Goal: Task Accomplishment & Management: Manage account settings

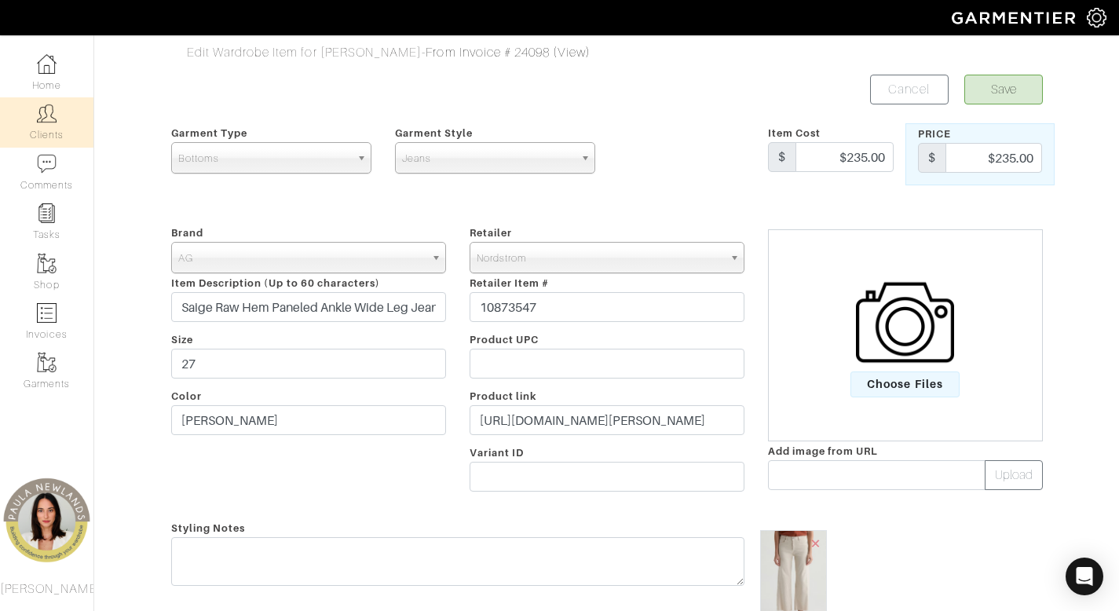
click at [40, 114] on img at bounding box center [47, 114] width 20 height 20
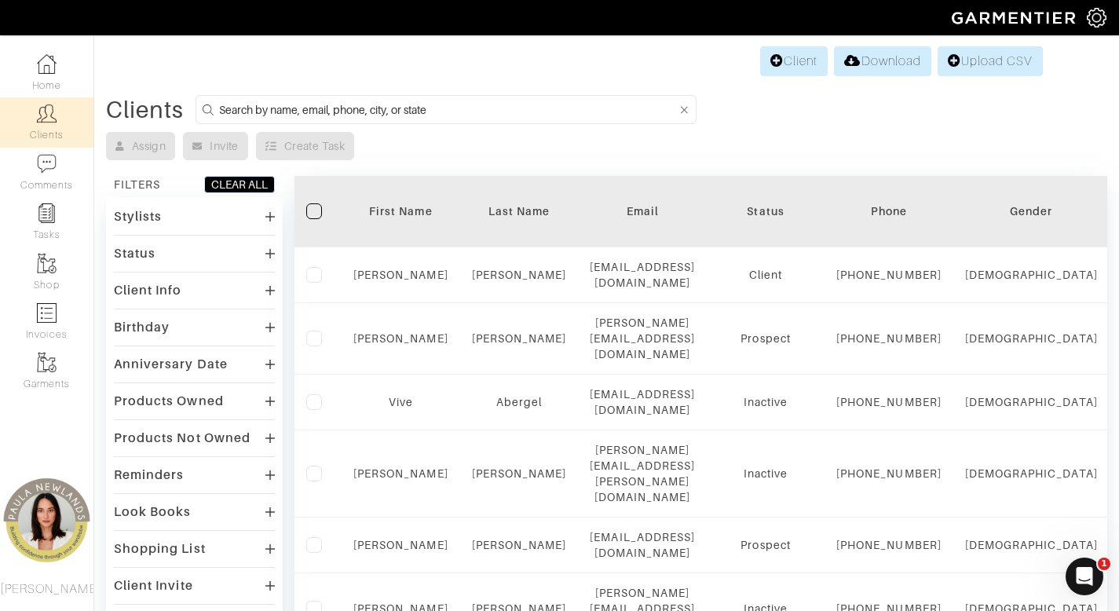
click at [502, 111] on input at bounding box center [448, 110] width 458 height 20
type input "katey"
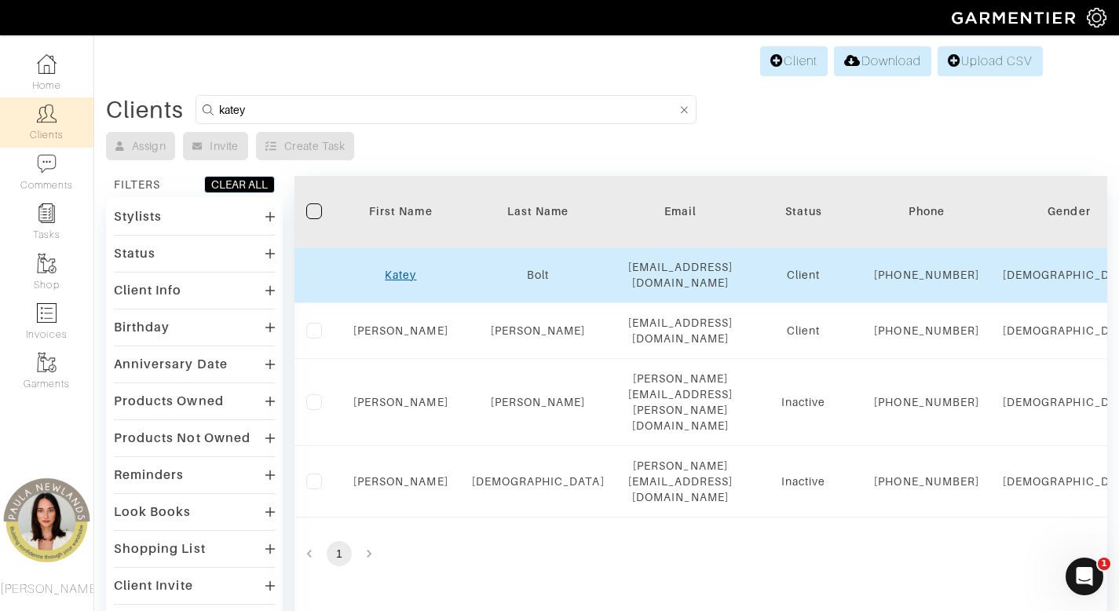
click at [403, 281] on link "Katey" at bounding box center [400, 274] width 31 height 13
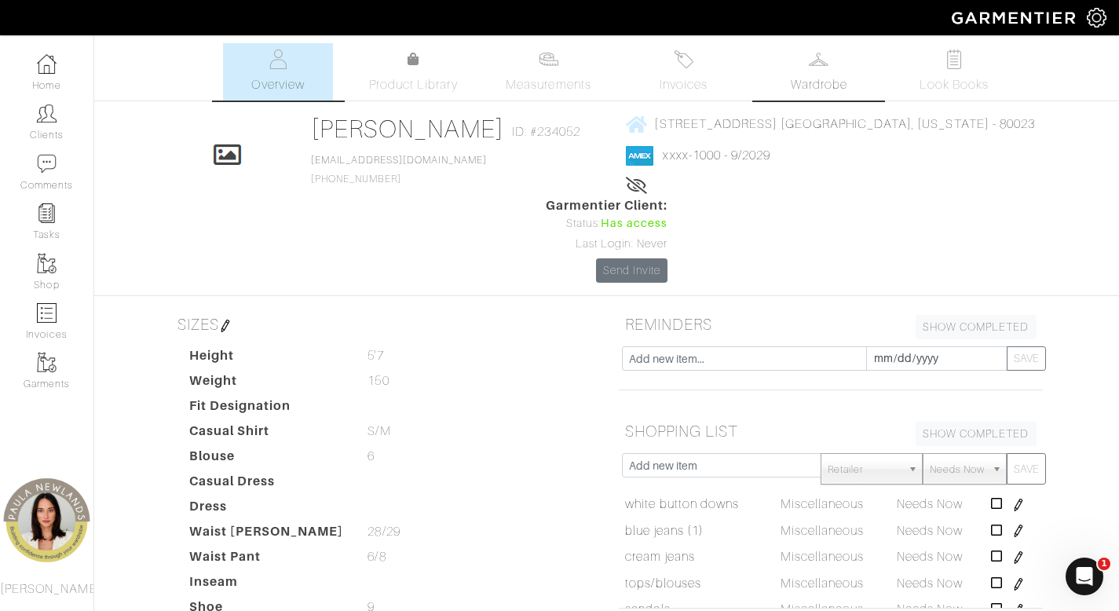
click at [806, 79] on span "Wardrobe" at bounding box center [818, 84] width 57 height 19
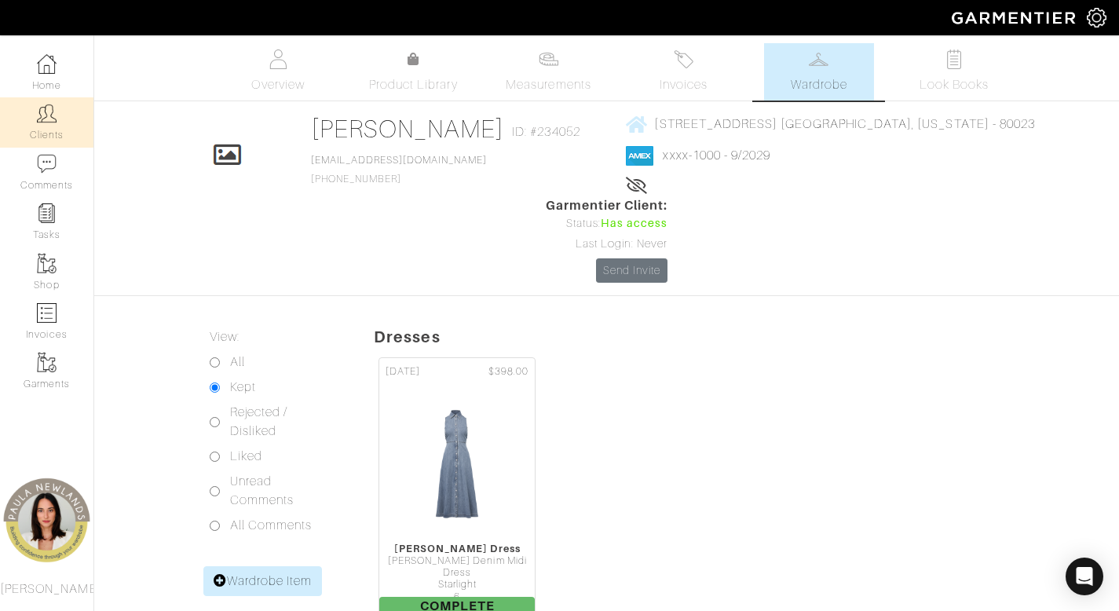
click at [46, 120] on img at bounding box center [47, 114] width 20 height 20
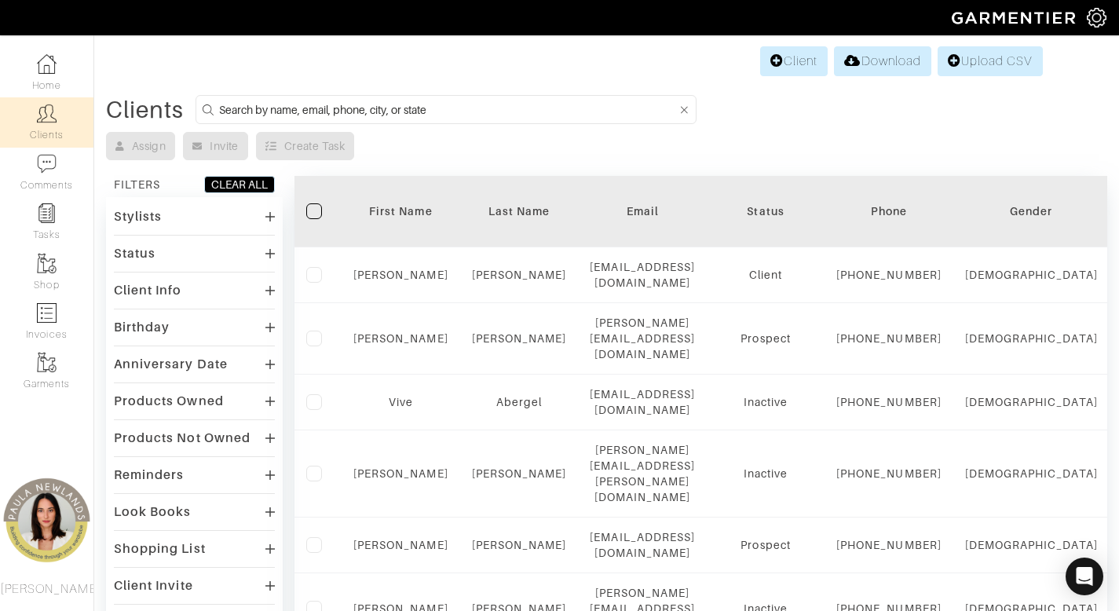
click at [553, 114] on input at bounding box center [448, 110] width 458 height 20
type input "meg smith"
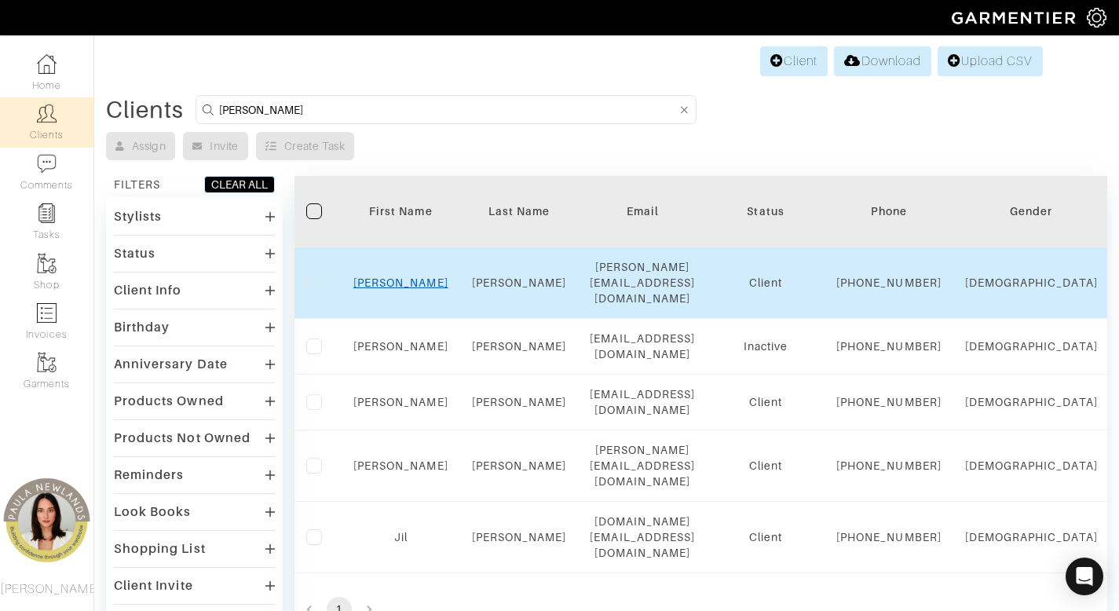
click at [393, 283] on link "Meg" at bounding box center [400, 282] width 95 height 13
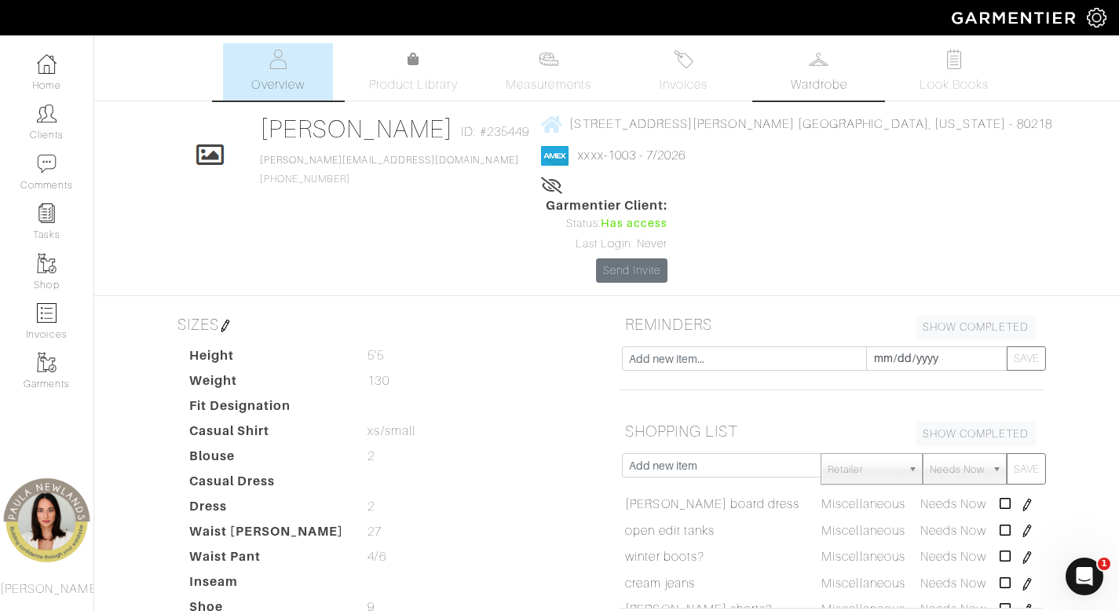
click at [792, 82] on span "Wardrobe" at bounding box center [818, 84] width 57 height 19
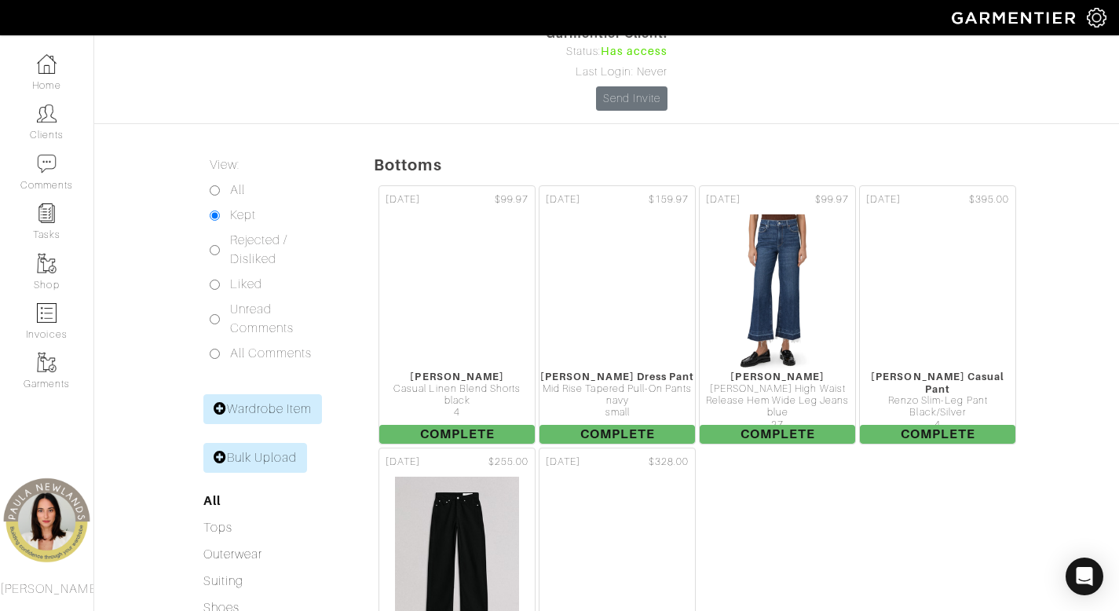
scroll to position [459, 0]
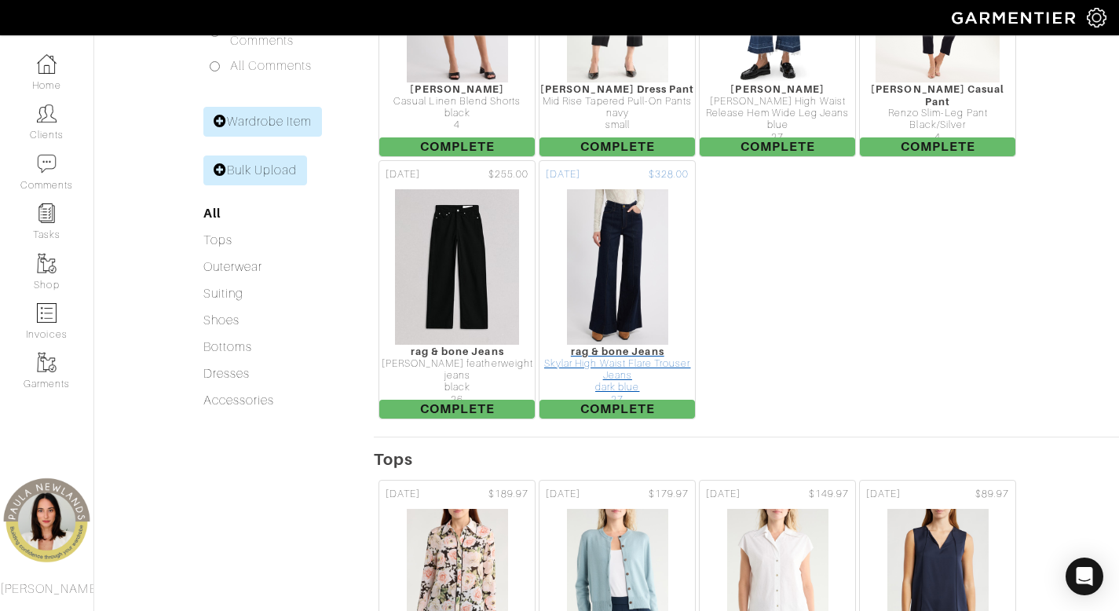
click at [639, 358] on div "Skylar High Waist Flare Trouser Jeans" at bounding box center [616, 370] width 155 height 24
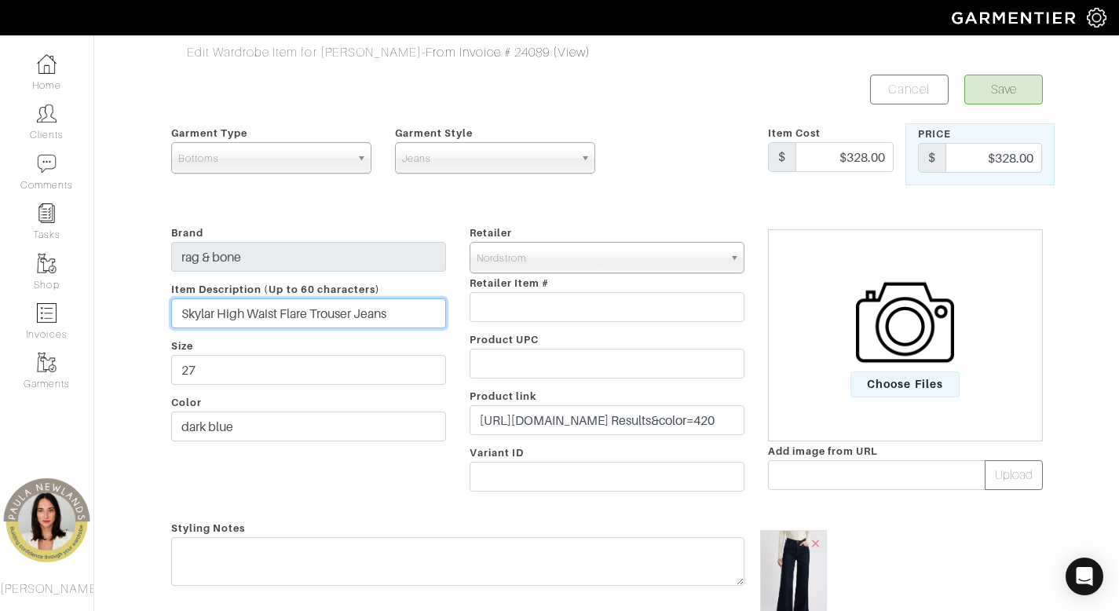
click at [356, 305] on input "Skylar High Waist Flare Trouser Jeans" at bounding box center [308, 313] width 275 height 30
click at [357, 307] on input "Skylar High Waist Flare Trouser Jeans" at bounding box center [308, 313] width 275 height 30
click at [358, 307] on input "Skylar High Waist Flare Trouser Jeans" at bounding box center [308, 313] width 275 height 30
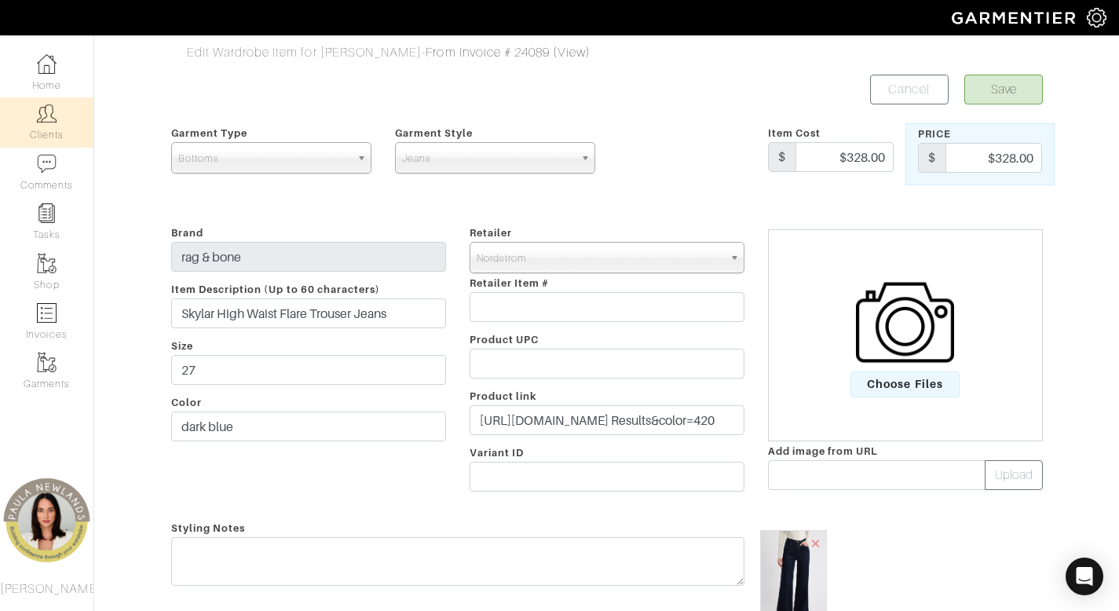
click at [44, 136] on link "Clients" at bounding box center [46, 121] width 93 height 49
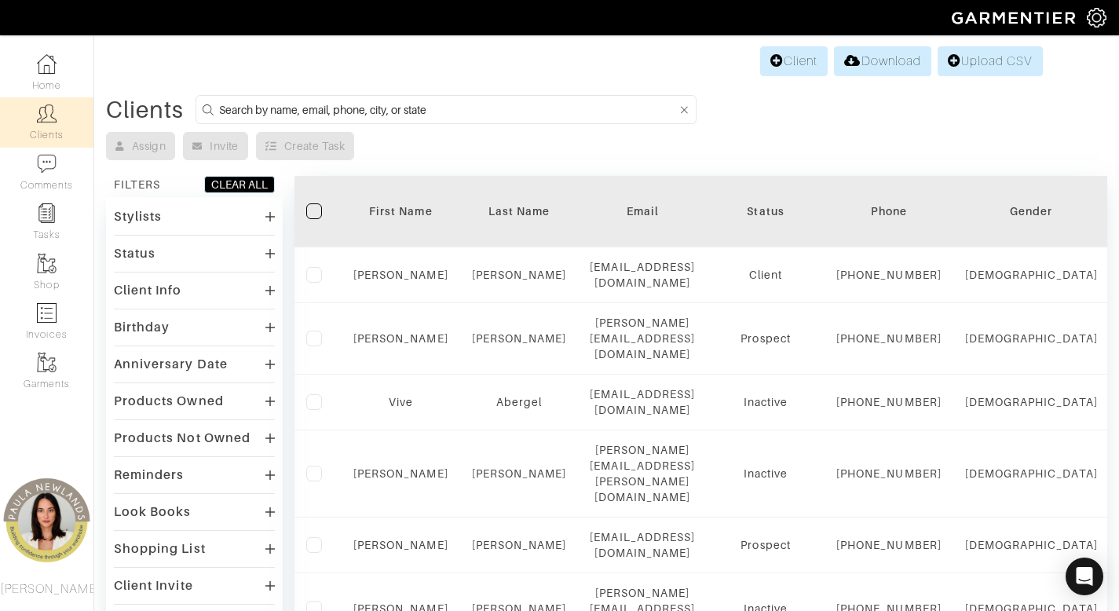
click at [569, 108] on input at bounding box center [448, 110] width 458 height 20
type input "alesha"
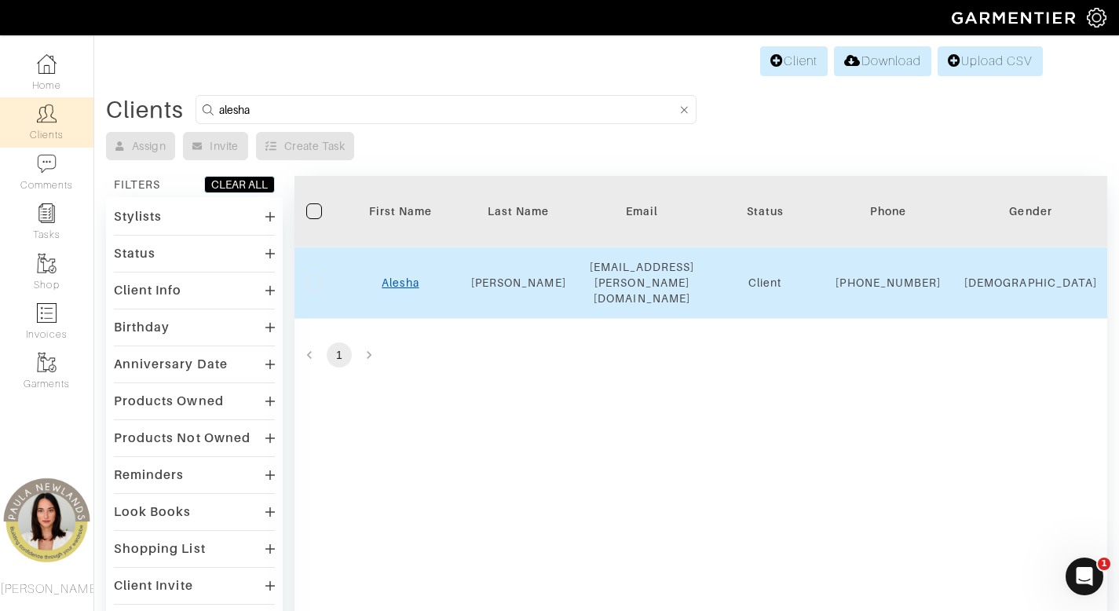
click at [401, 283] on link "Alesha" at bounding box center [400, 282] width 37 height 13
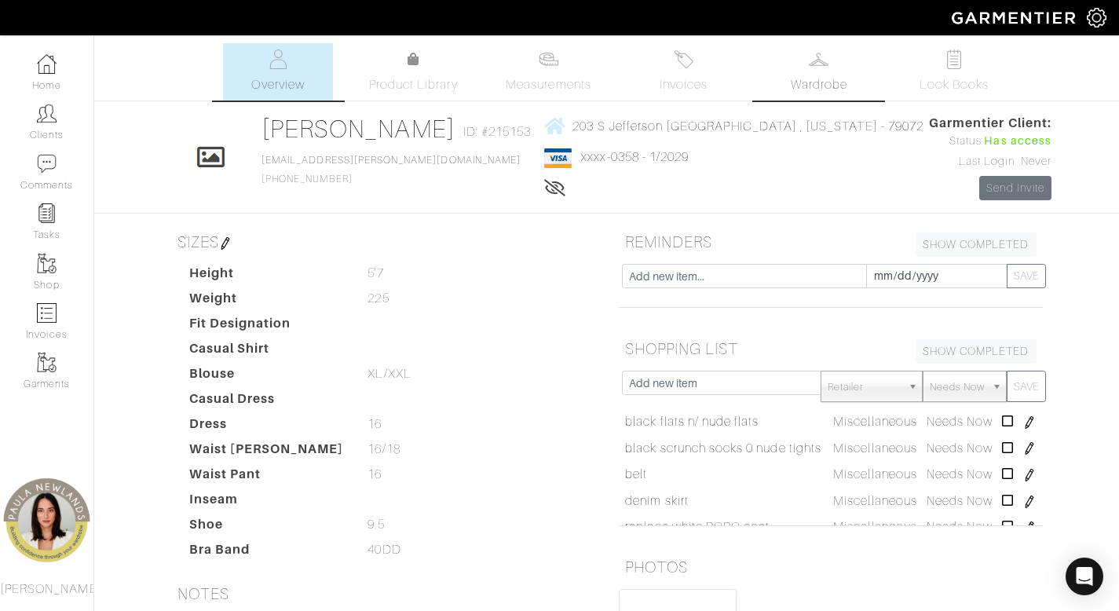
click at [801, 72] on link "Wardrobe" at bounding box center [819, 71] width 110 height 57
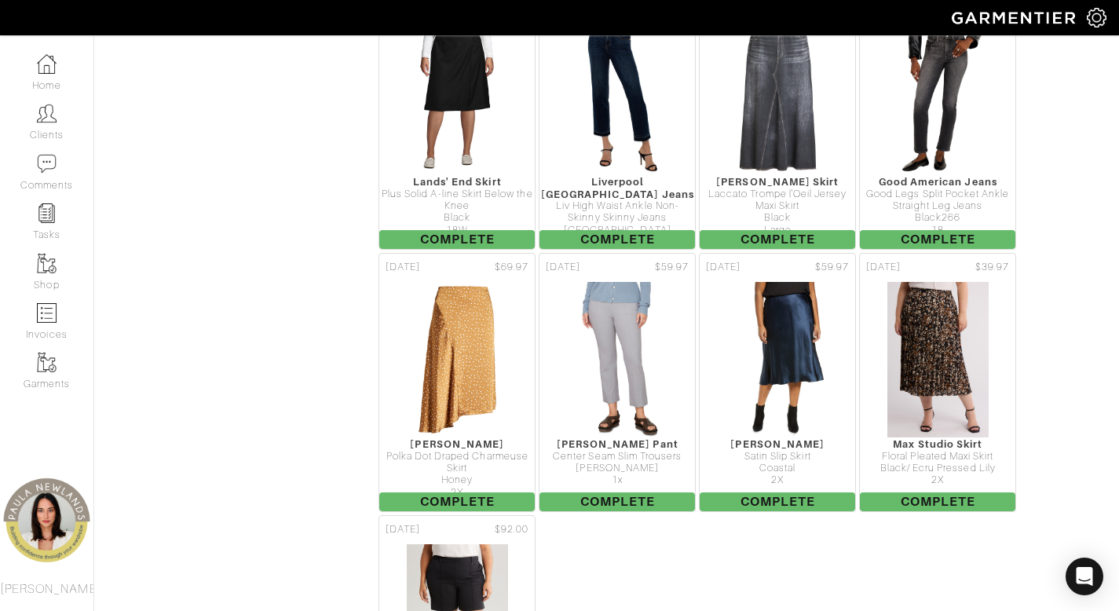
scroll to position [787, 0]
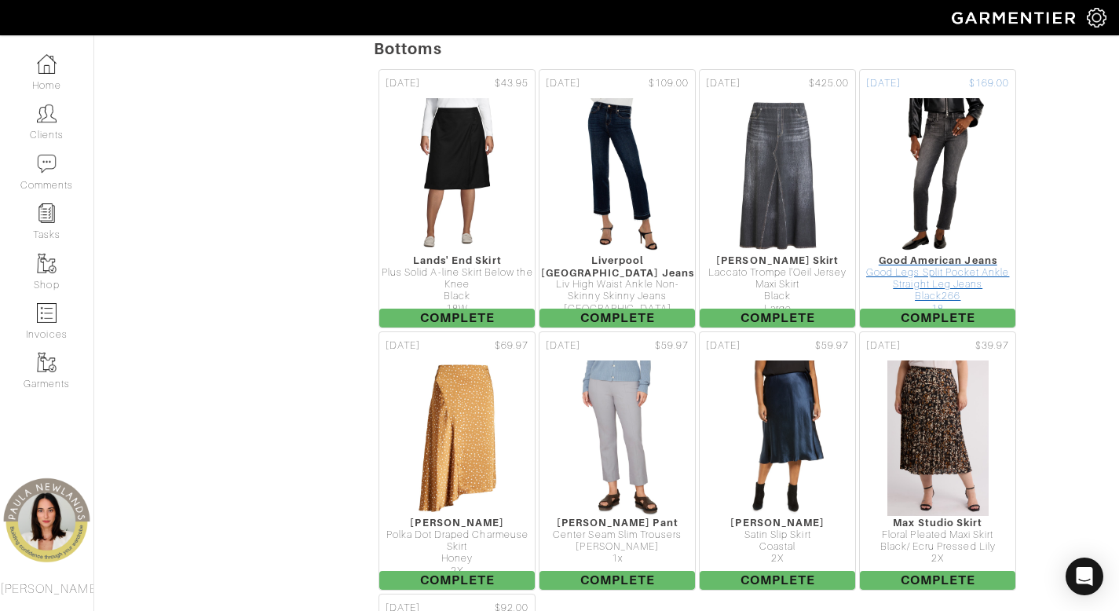
click at [941, 279] on div "Good Legs Split Pocket Ankle Straight Leg Jeans" at bounding box center [937, 279] width 155 height 24
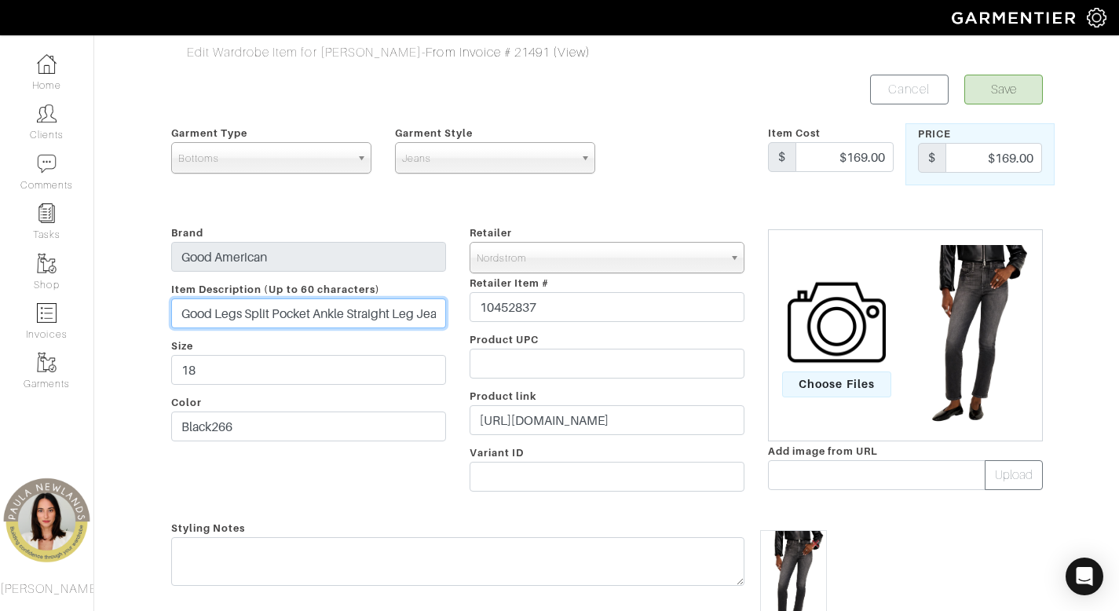
click at [345, 312] on input "Good Legs Split Pocket Ankle Straight Leg Jeans" at bounding box center [308, 313] width 275 height 30
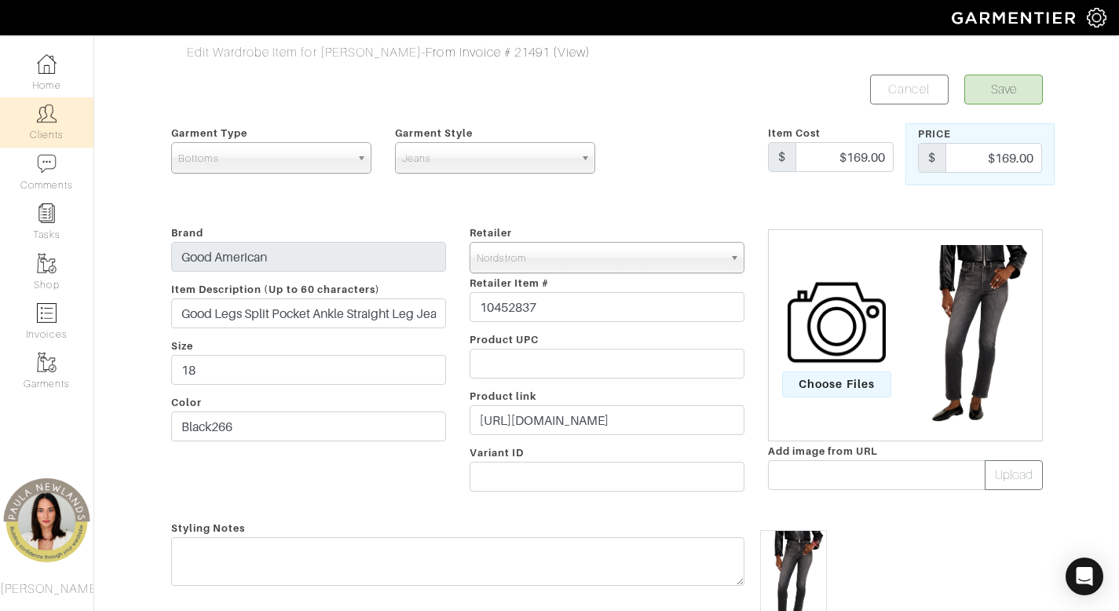
click at [42, 116] on img at bounding box center [47, 114] width 20 height 20
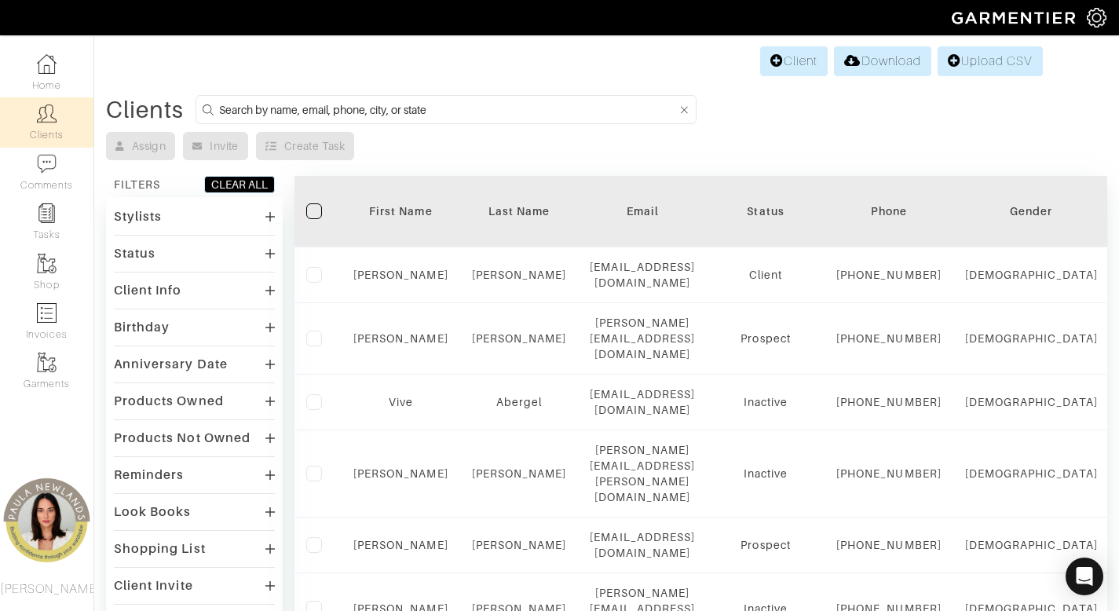
click at [374, 104] on input at bounding box center [448, 110] width 458 height 20
type input "deborah"
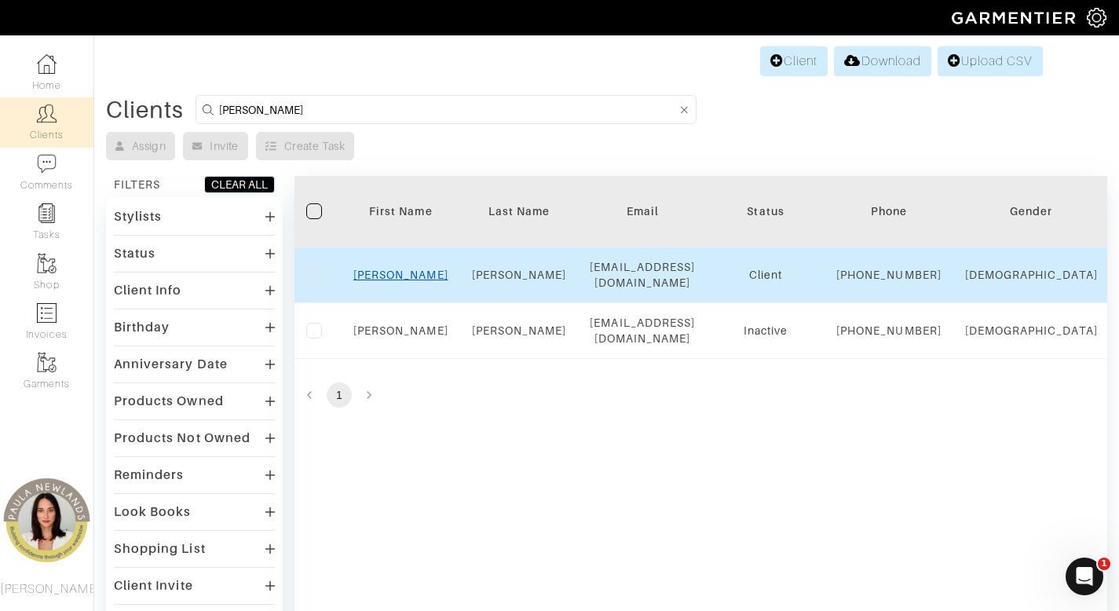
click at [410, 281] on link "Deborah" at bounding box center [400, 274] width 95 height 13
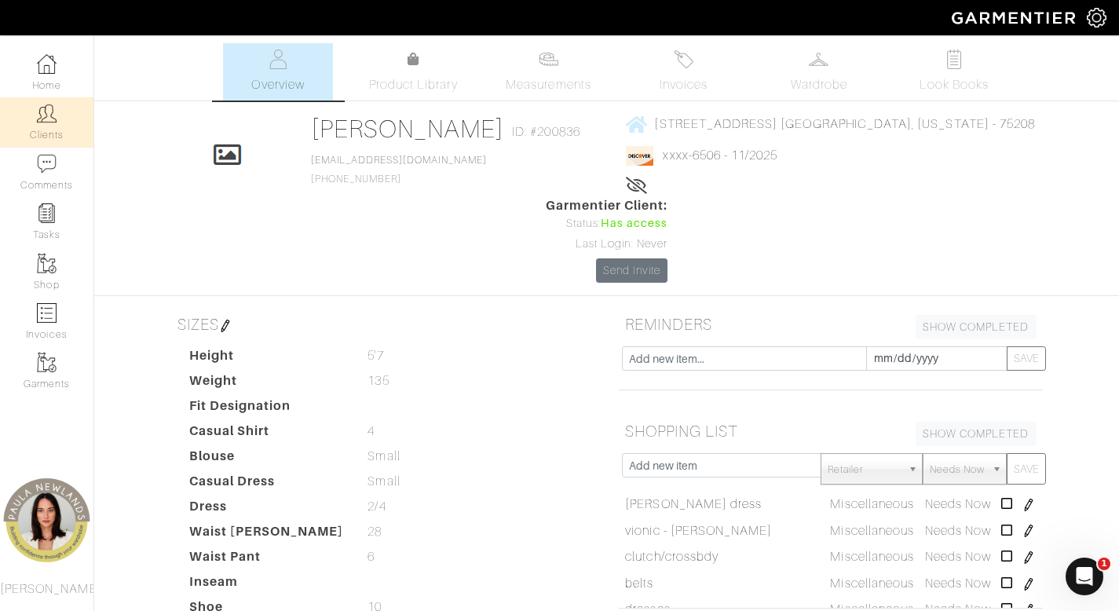
click at [53, 121] on img at bounding box center [47, 114] width 20 height 20
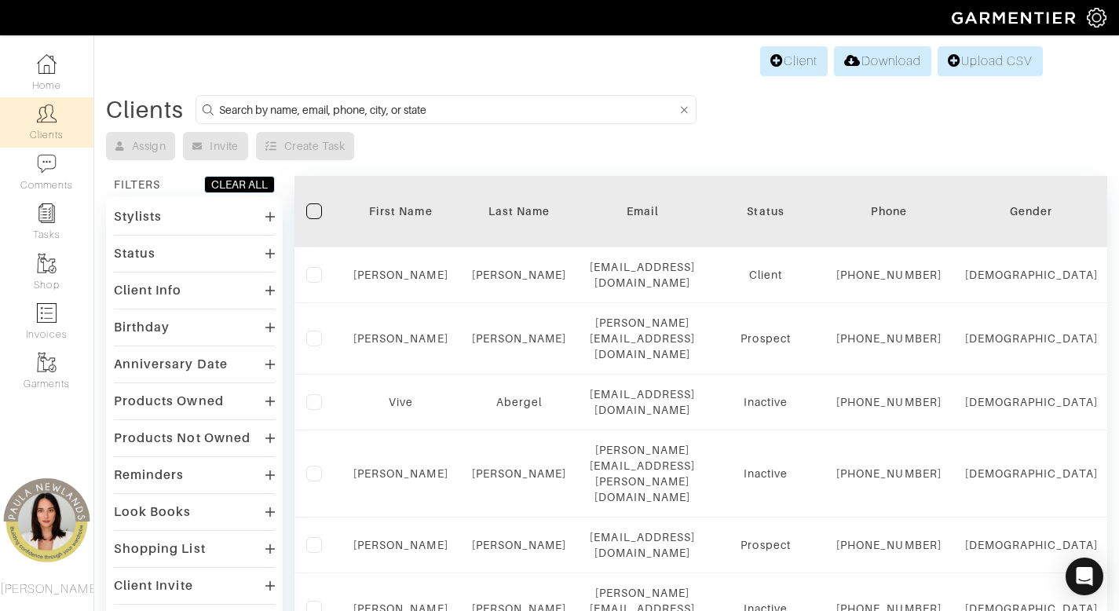
click at [491, 115] on input at bounding box center [448, 110] width 458 height 20
type input "aliso"
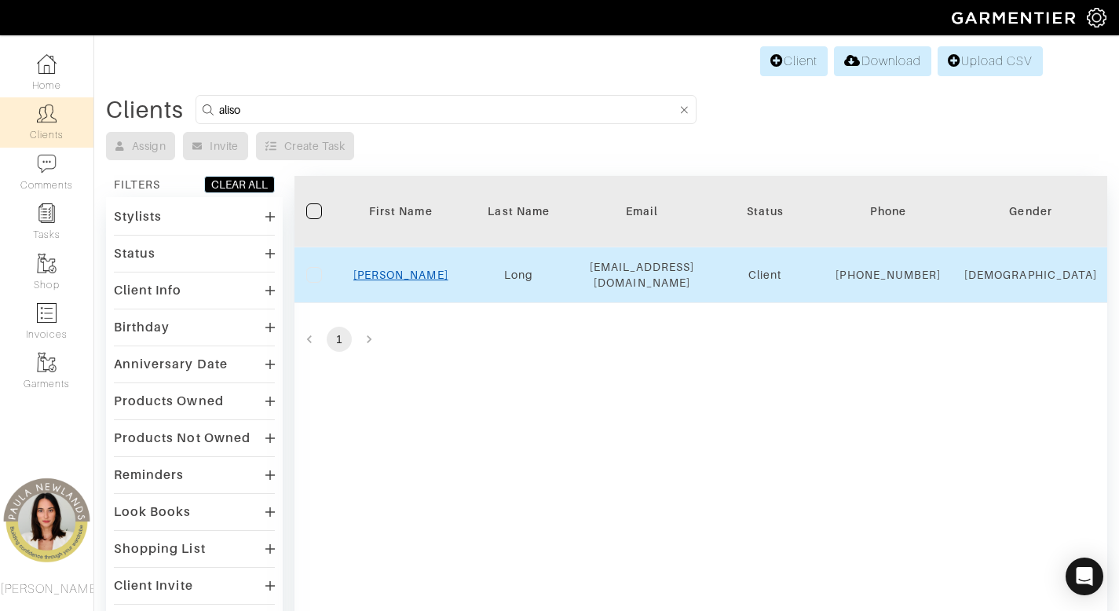
click at [392, 281] on link "Alison" at bounding box center [400, 274] width 95 height 13
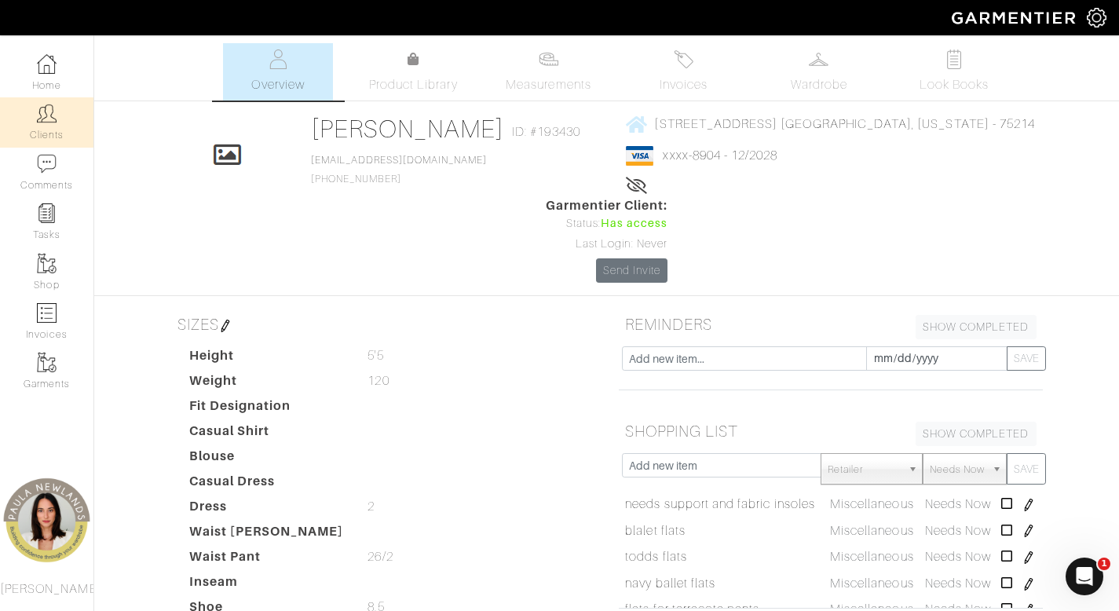
click at [50, 129] on link "Clients" at bounding box center [46, 121] width 93 height 49
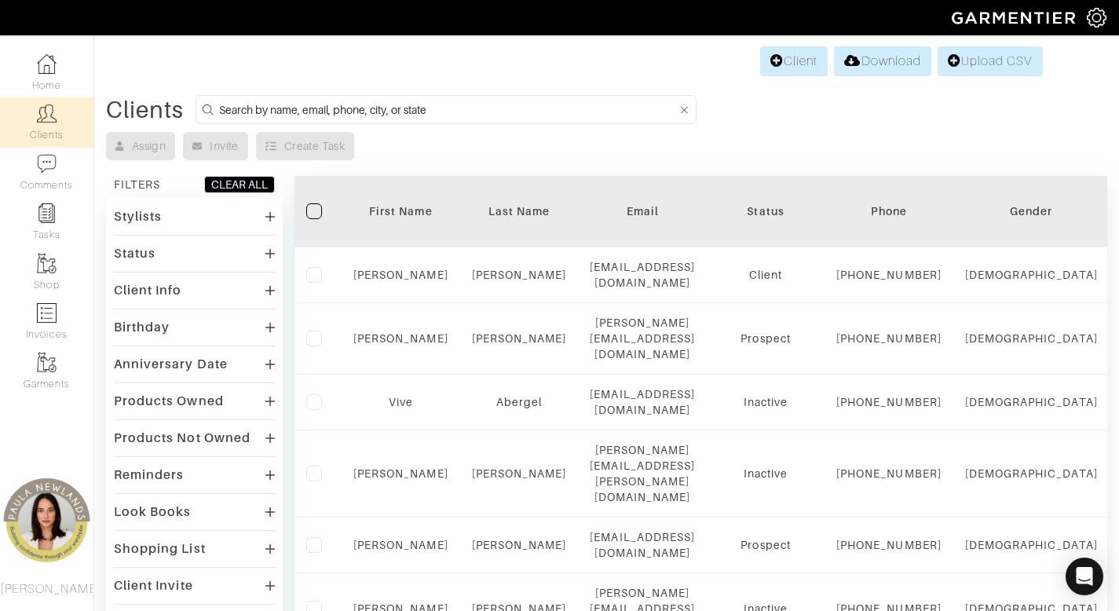
click at [495, 116] on input at bounding box center [448, 110] width 458 height 20
type input ",onica"
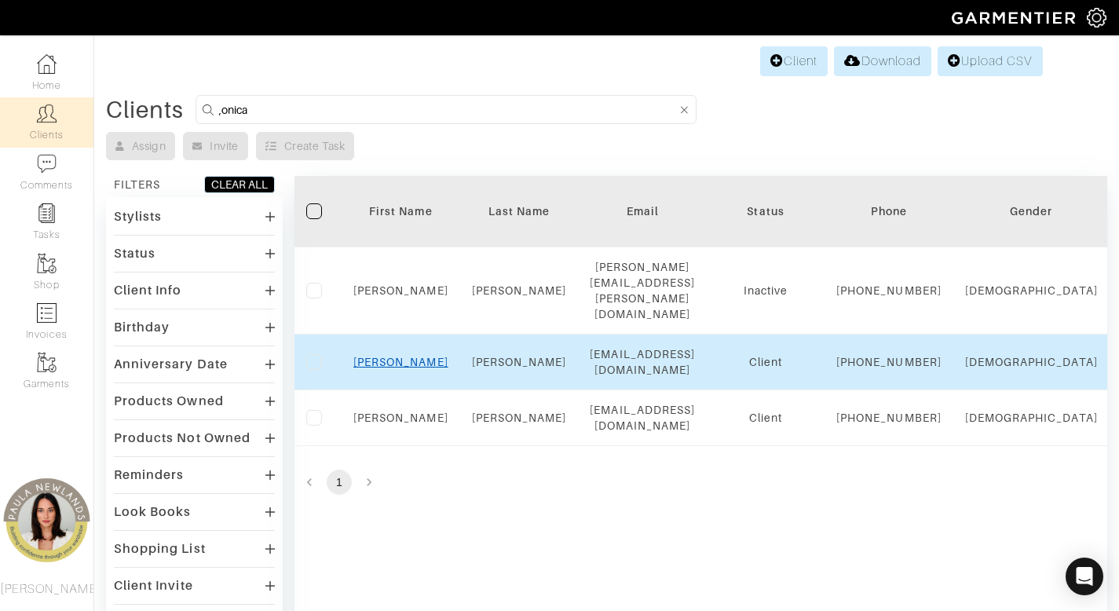
click at [398, 356] on link "Monica" at bounding box center [400, 362] width 95 height 13
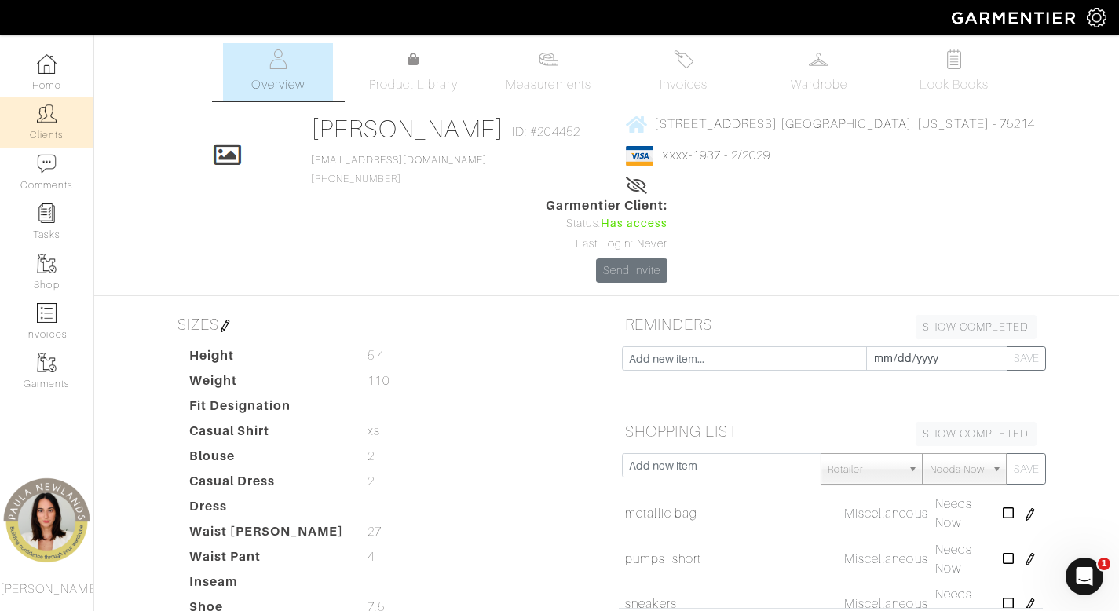
click at [61, 120] on link "Clients" at bounding box center [46, 121] width 93 height 49
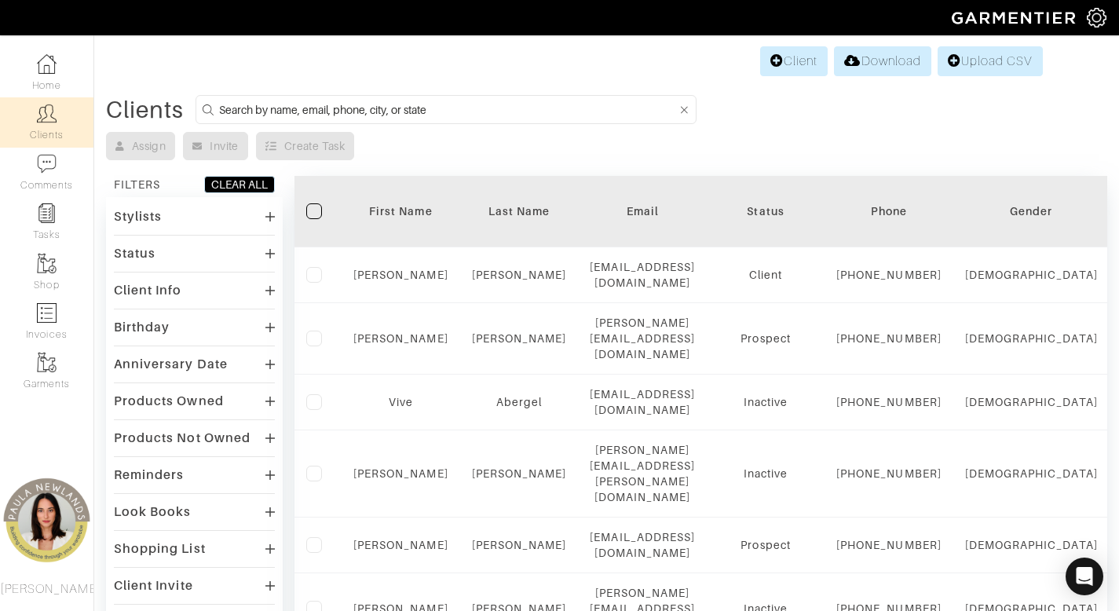
click at [505, 110] on input at bounding box center [448, 110] width 458 height 20
type input "alesha"
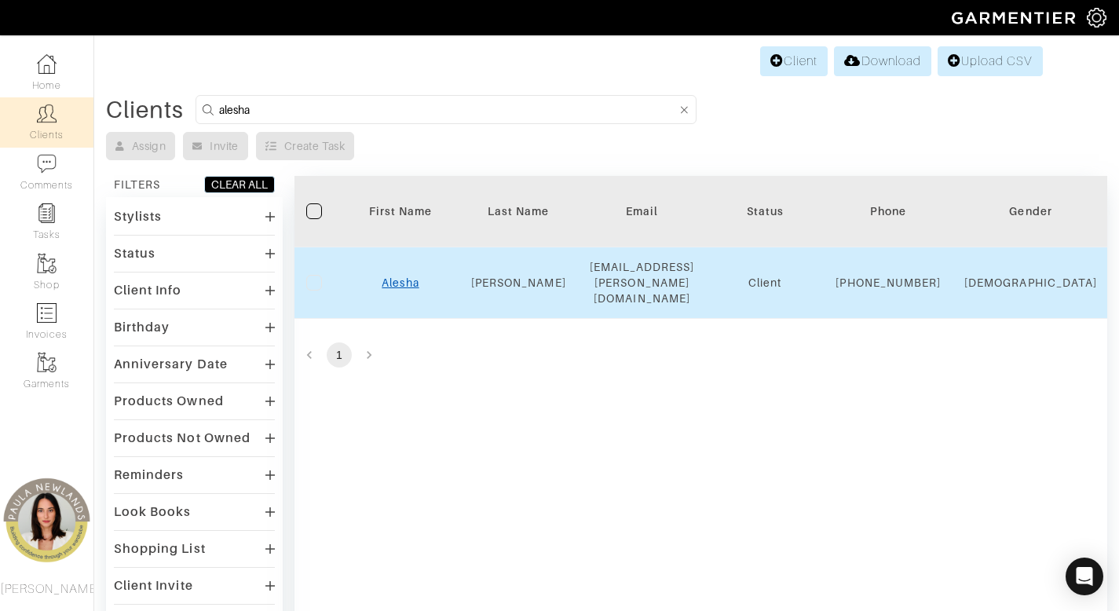
click at [411, 276] on link "Alesha" at bounding box center [400, 282] width 37 height 13
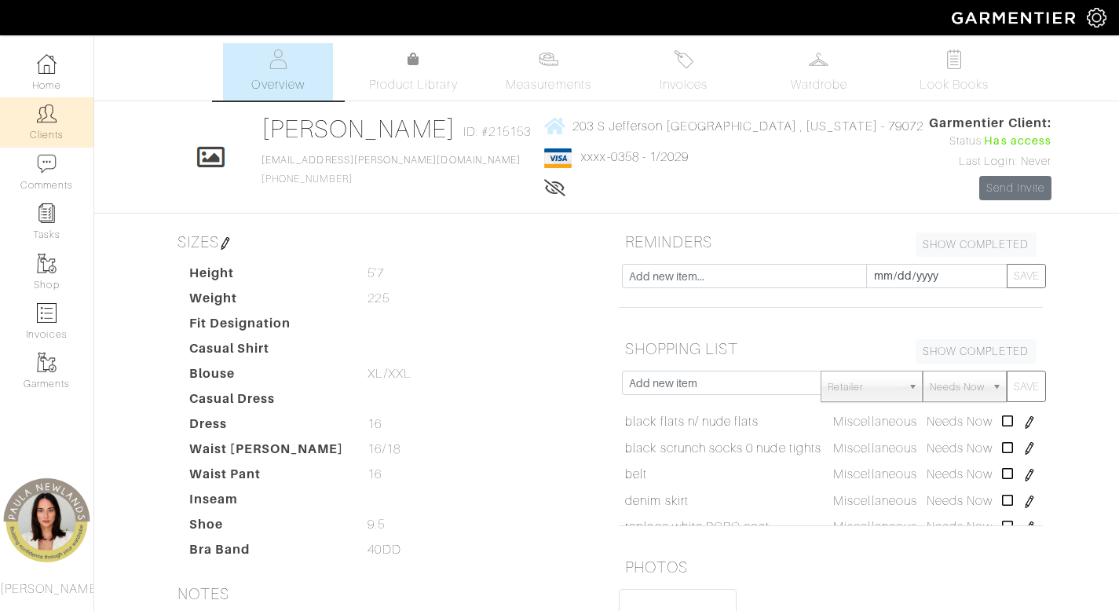
click at [46, 123] on link "Clients" at bounding box center [46, 121] width 93 height 49
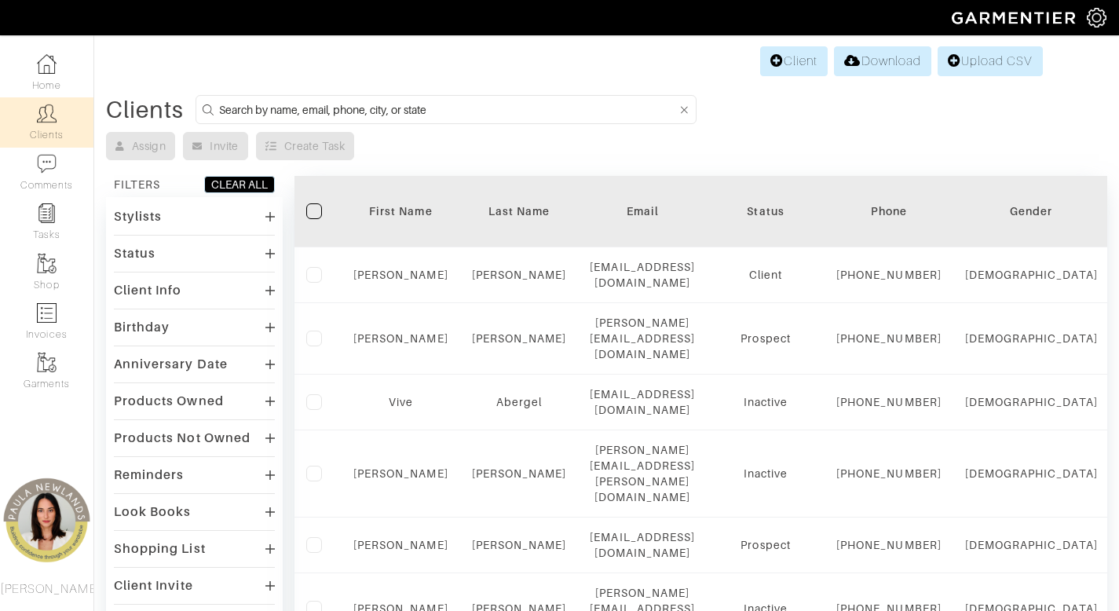
click at [524, 116] on input at bounding box center [448, 110] width 458 height 20
type input "julie"
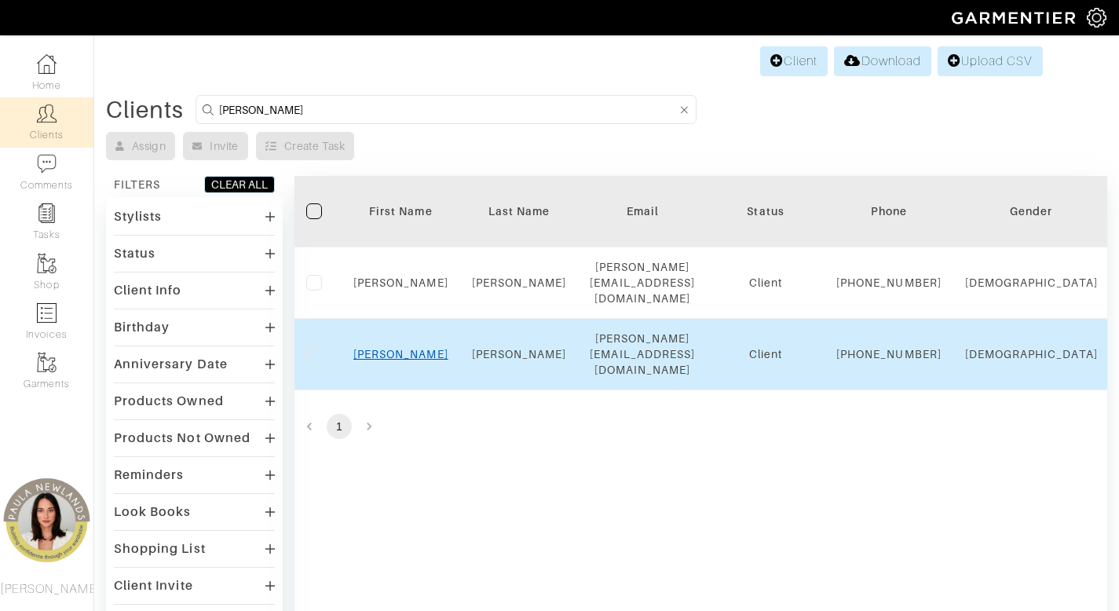
click at [398, 354] on link "[PERSON_NAME]" at bounding box center [400, 354] width 95 height 13
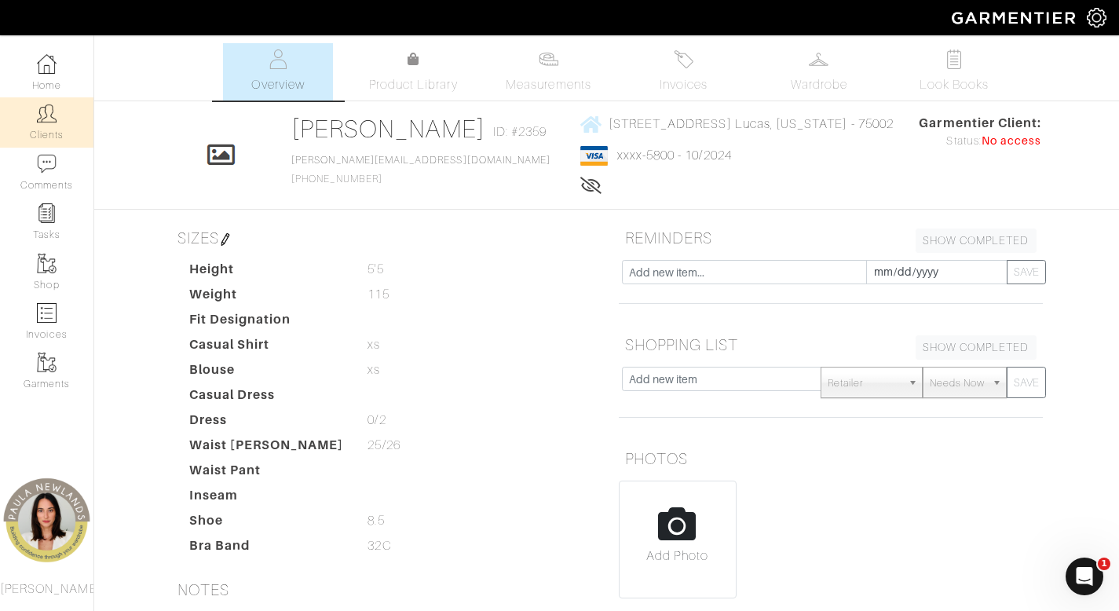
click at [43, 131] on link "Clients" at bounding box center [46, 121] width 93 height 49
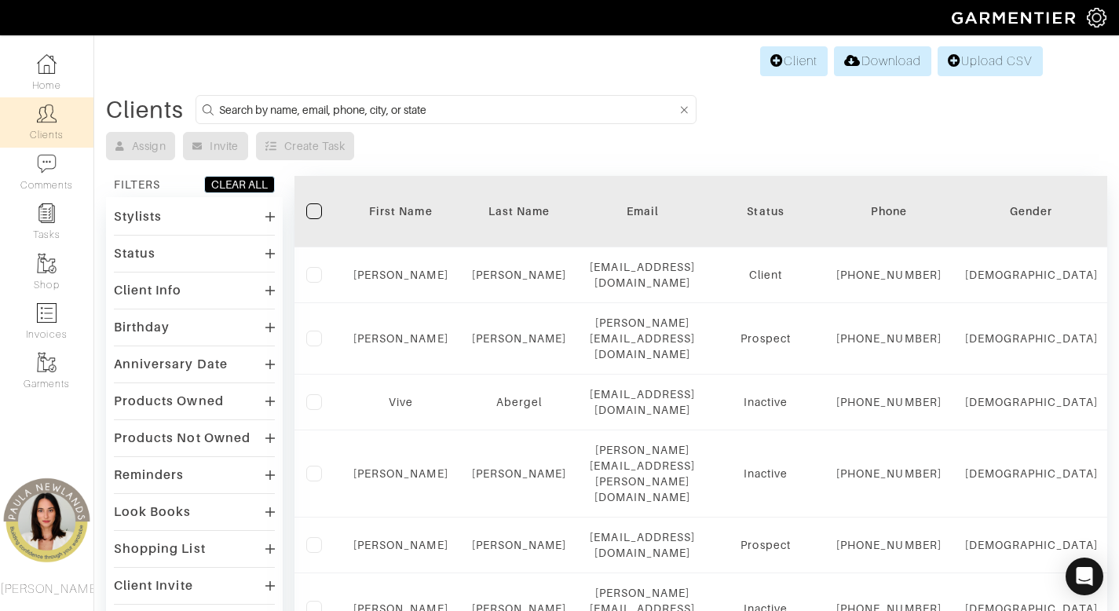
click at [504, 111] on input at bounding box center [448, 110] width 458 height 20
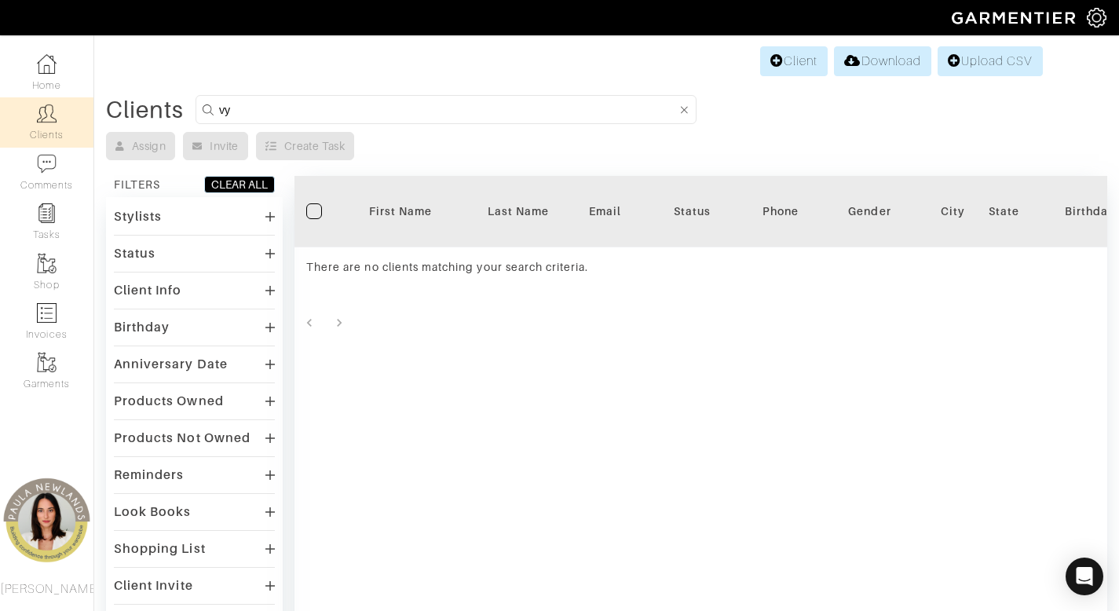
type input "v"
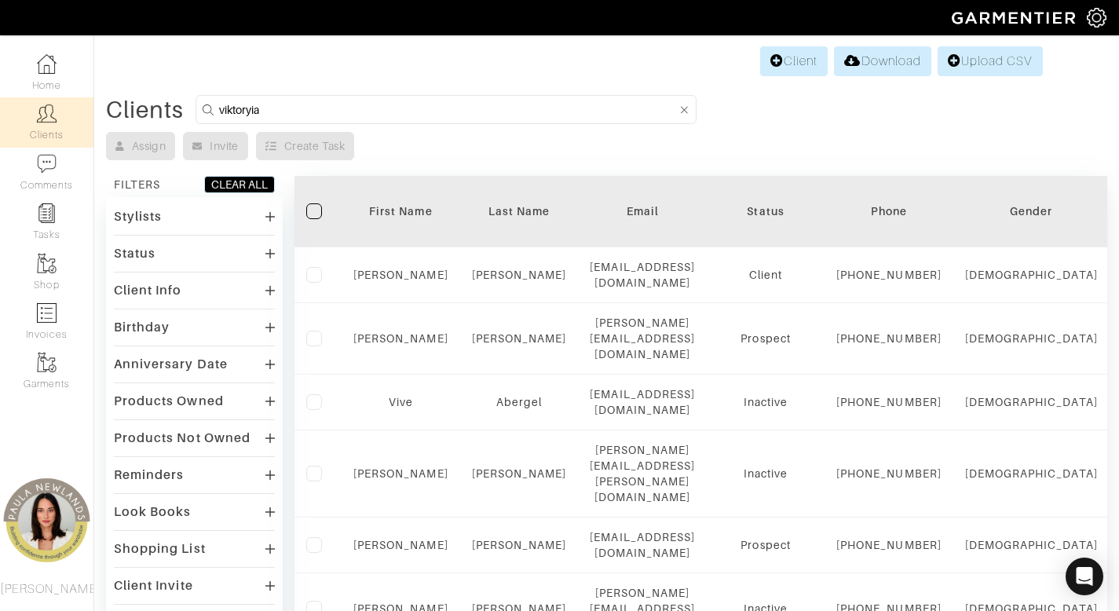
type input "viktoryia"
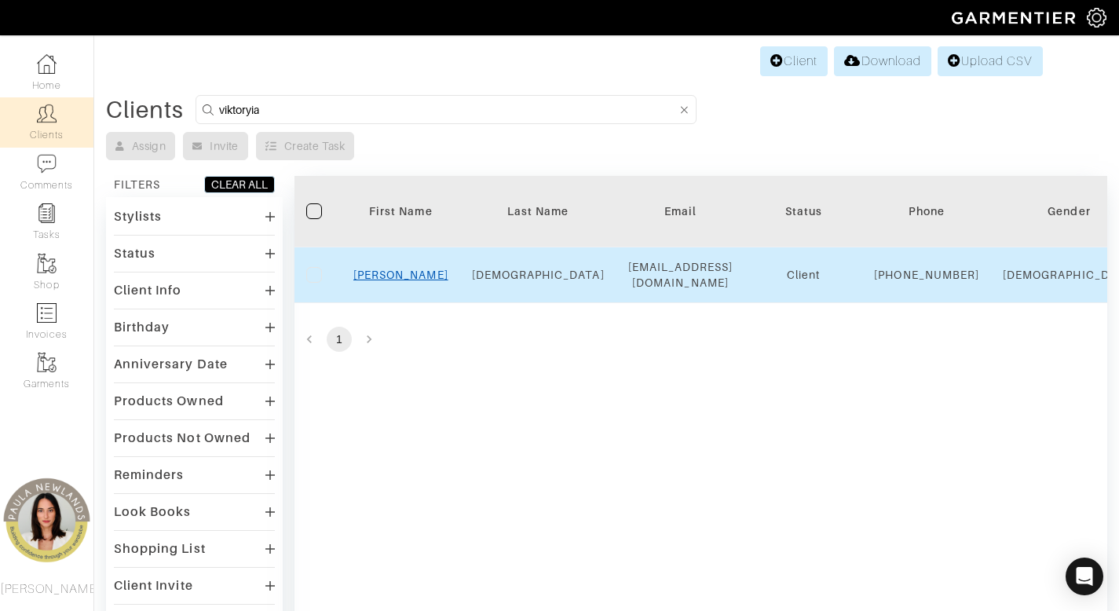
click at [416, 281] on link "Viktoriya" at bounding box center [400, 274] width 95 height 13
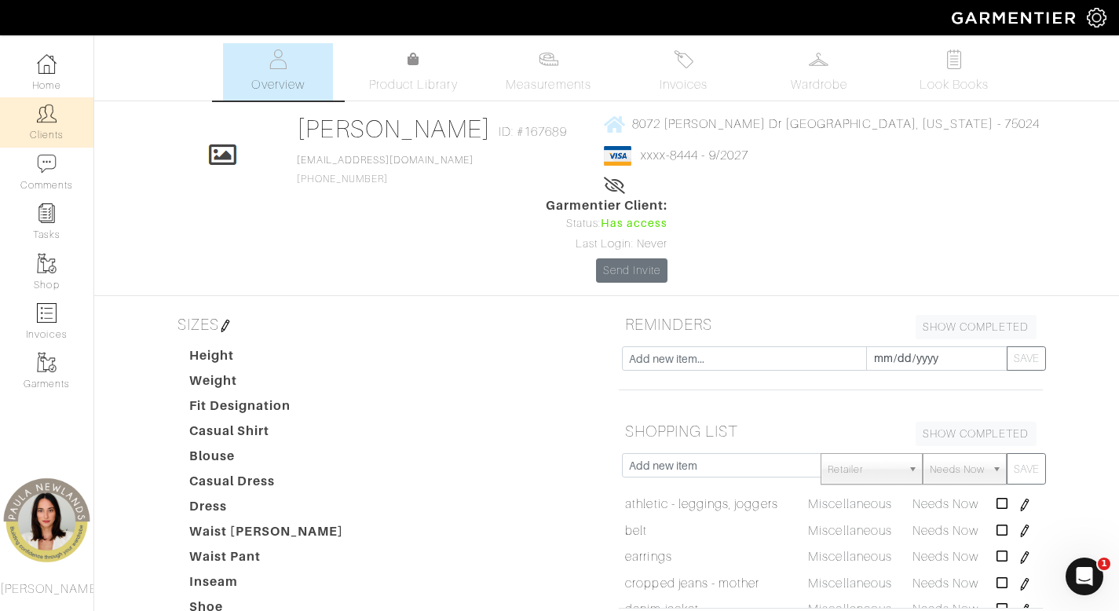
click at [75, 118] on link "Clients" at bounding box center [46, 121] width 93 height 49
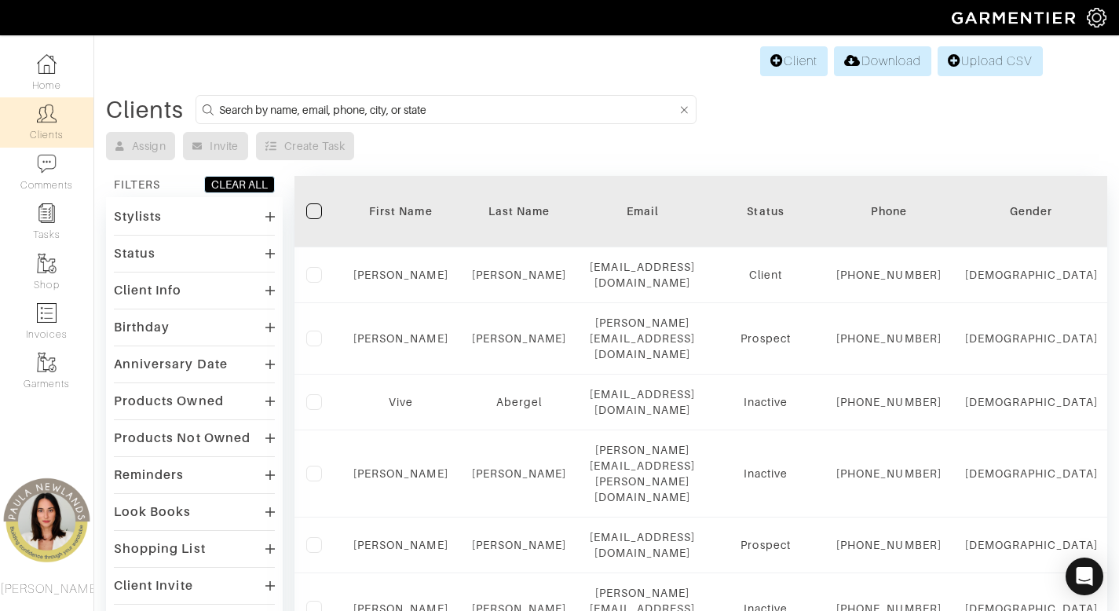
click at [519, 111] on input at bounding box center [448, 110] width 458 height 20
type input "cindy"
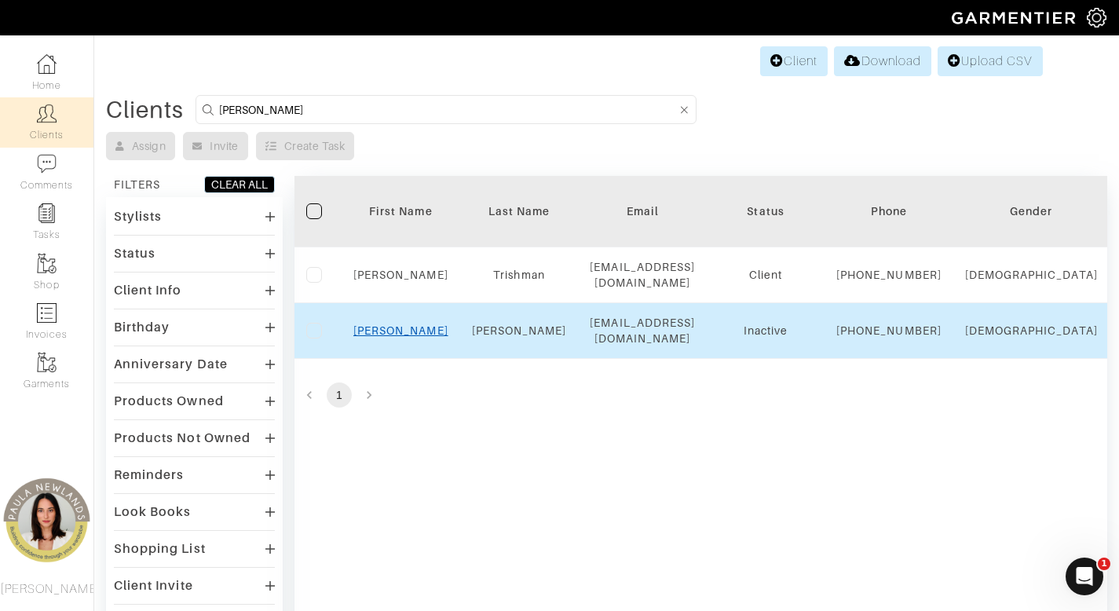
click at [401, 337] on link "Cindy" at bounding box center [400, 330] width 95 height 13
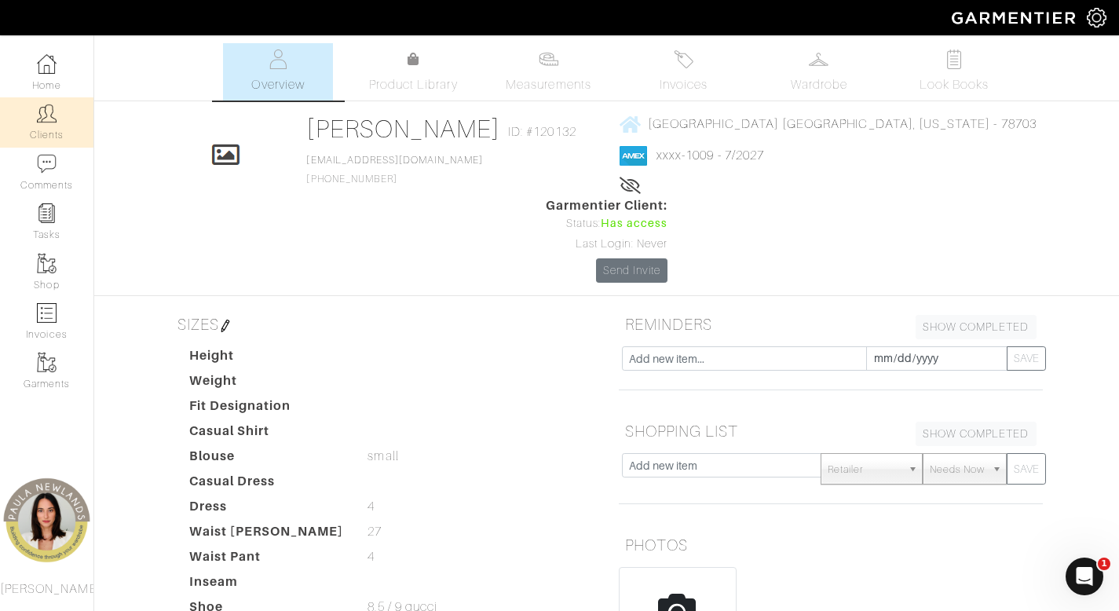
click at [66, 115] on link "Clients" at bounding box center [46, 121] width 93 height 49
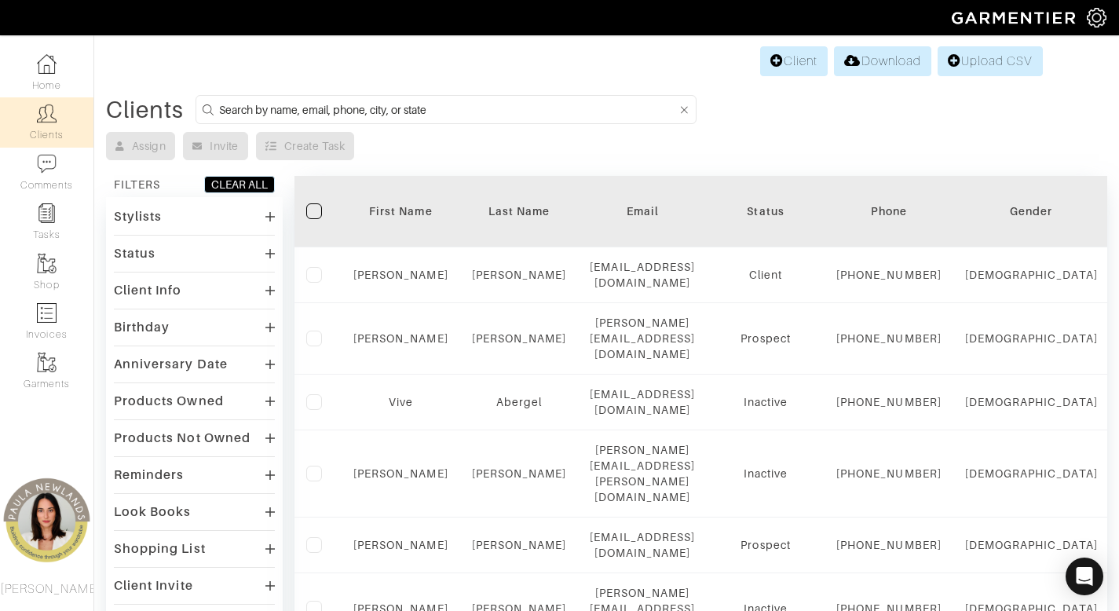
click at [498, 111] on input at bounding box center [448, 110] width 458 height 20
type input "kathryn"
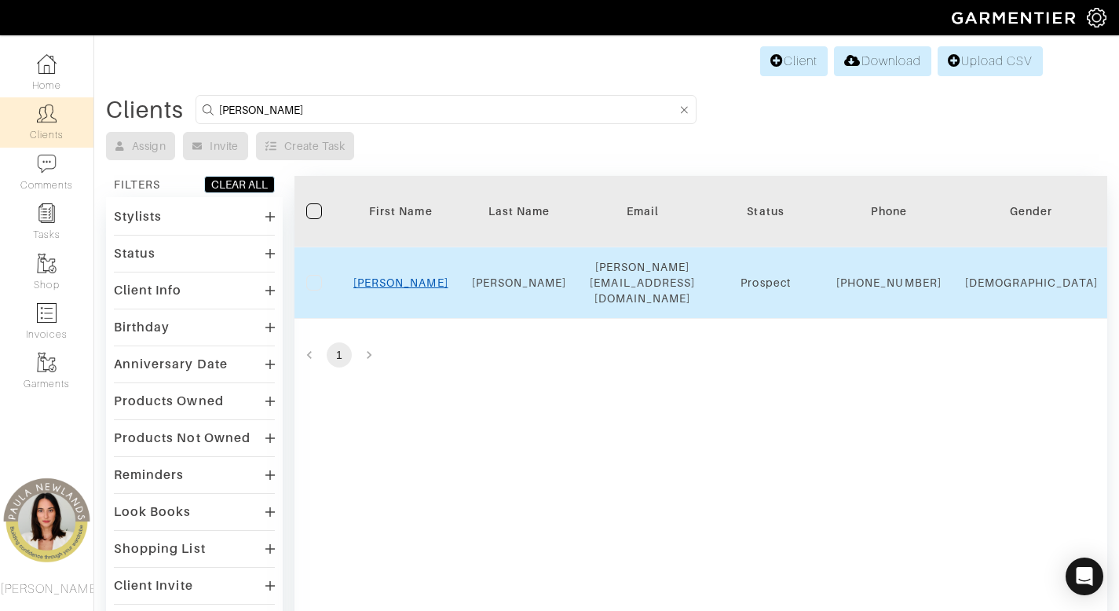
click at [395, 282] on link "Kathryn" at bounding box center [400, 282] width 95 height 13
